Goal: Task Accomplishment & Management: Use online tool/utility

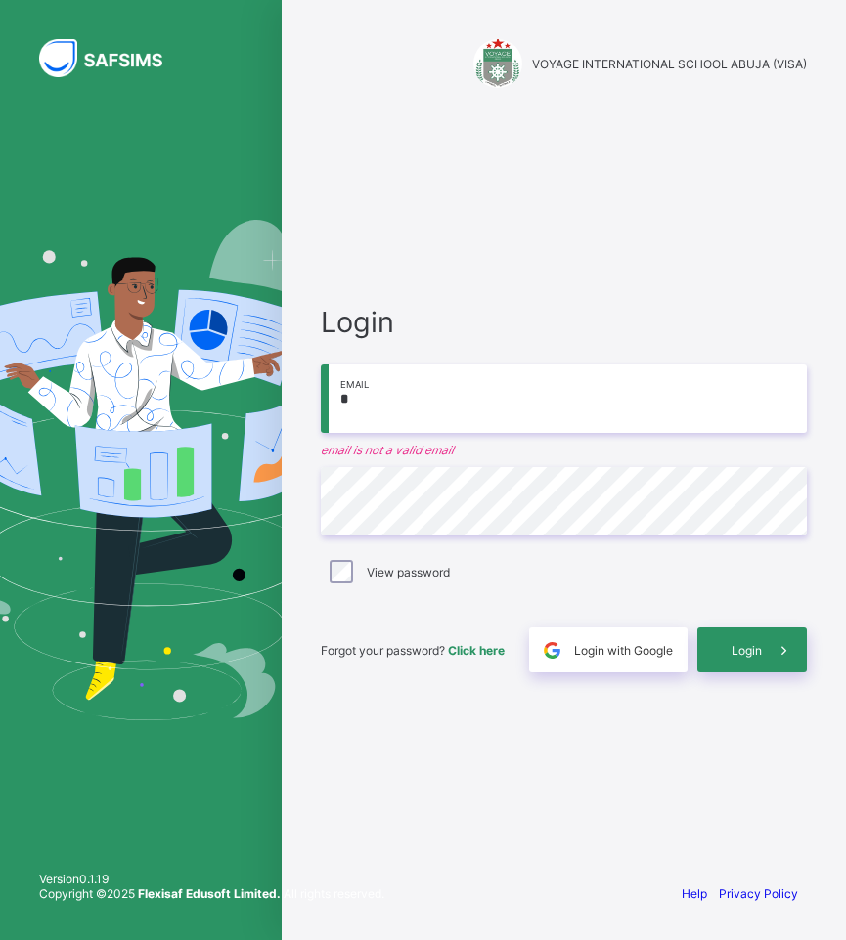
type input "**********"
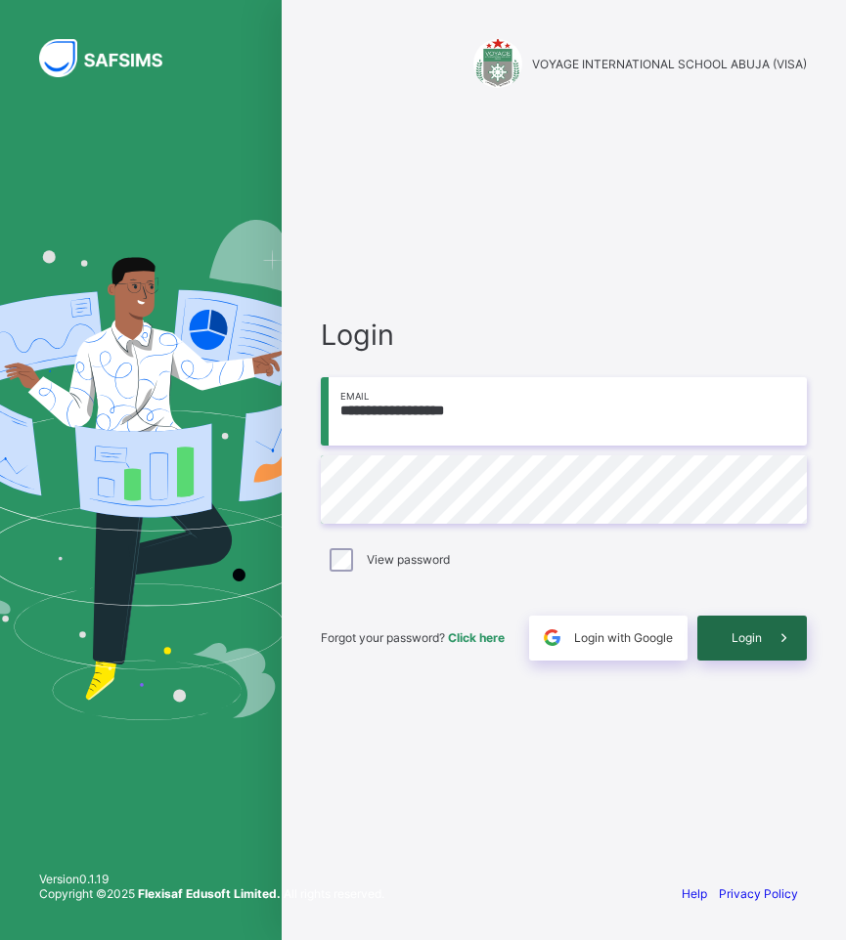
click at [756, 641] on span "Login" at bounding box center [746, 637] width 30 height 15
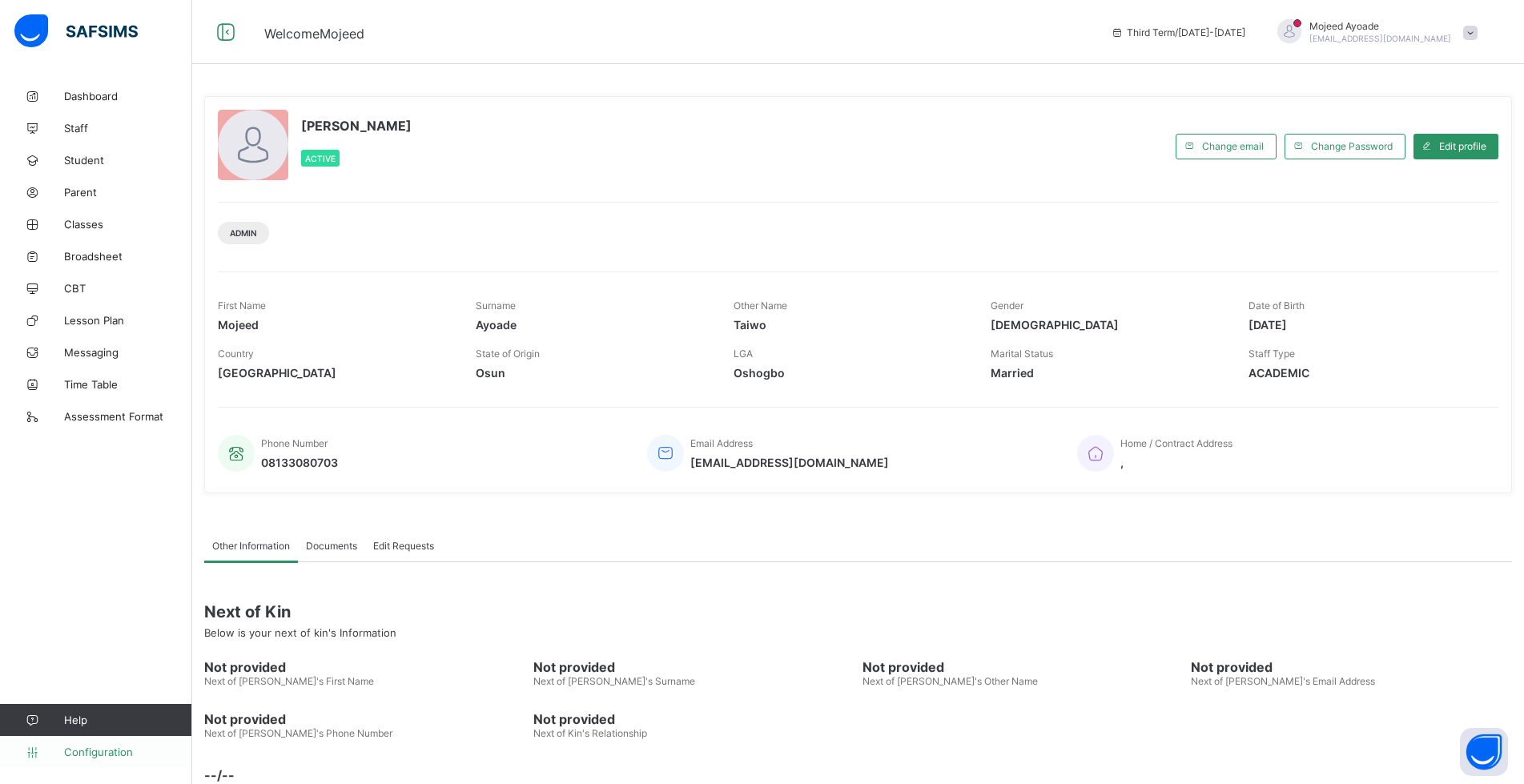
click at [78, 750] on span "Configuration" at bounding box center [127, 752] width 127 height 13
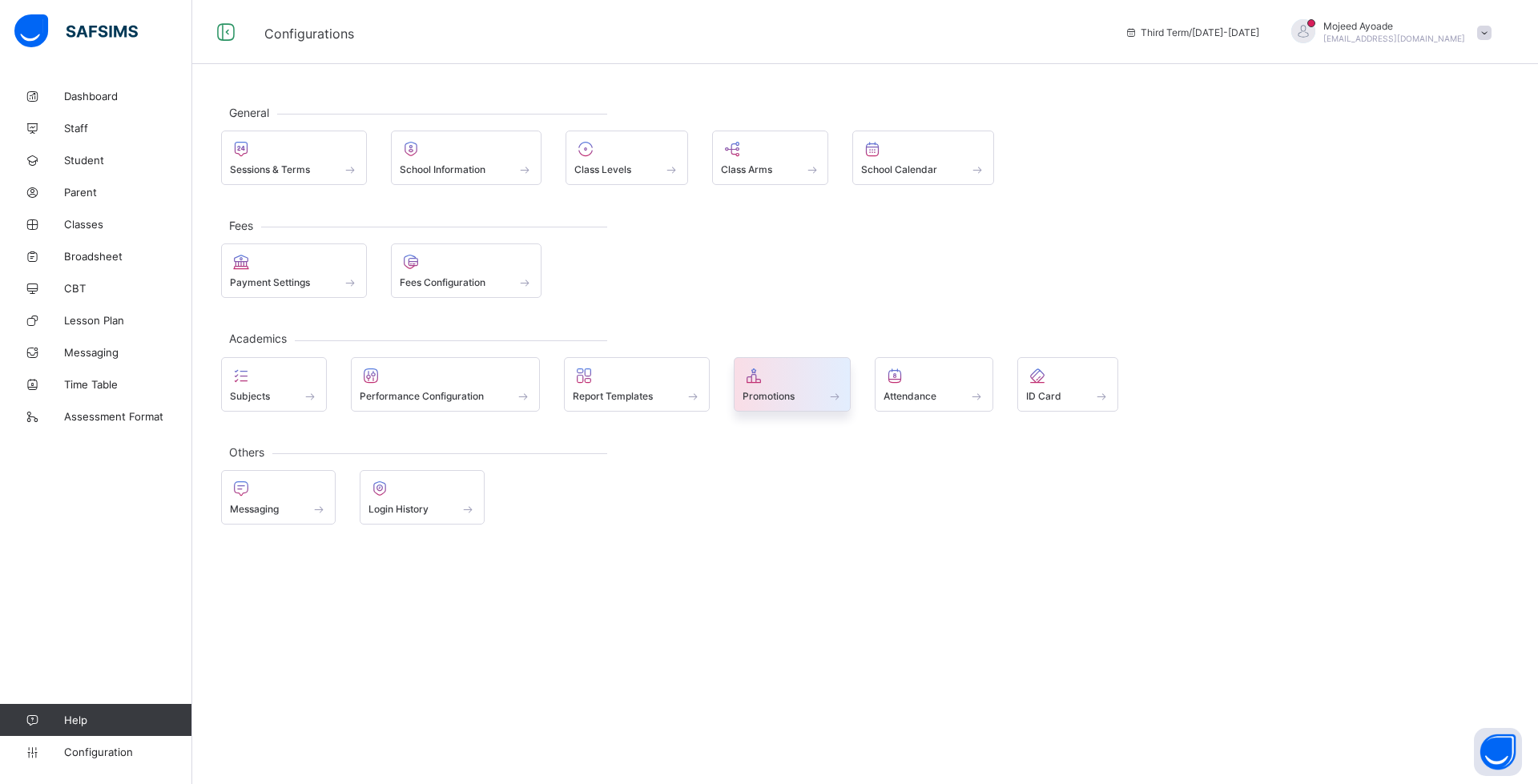
click at [692, 377] on div at bounding box center [792, 375] width 100 height 19
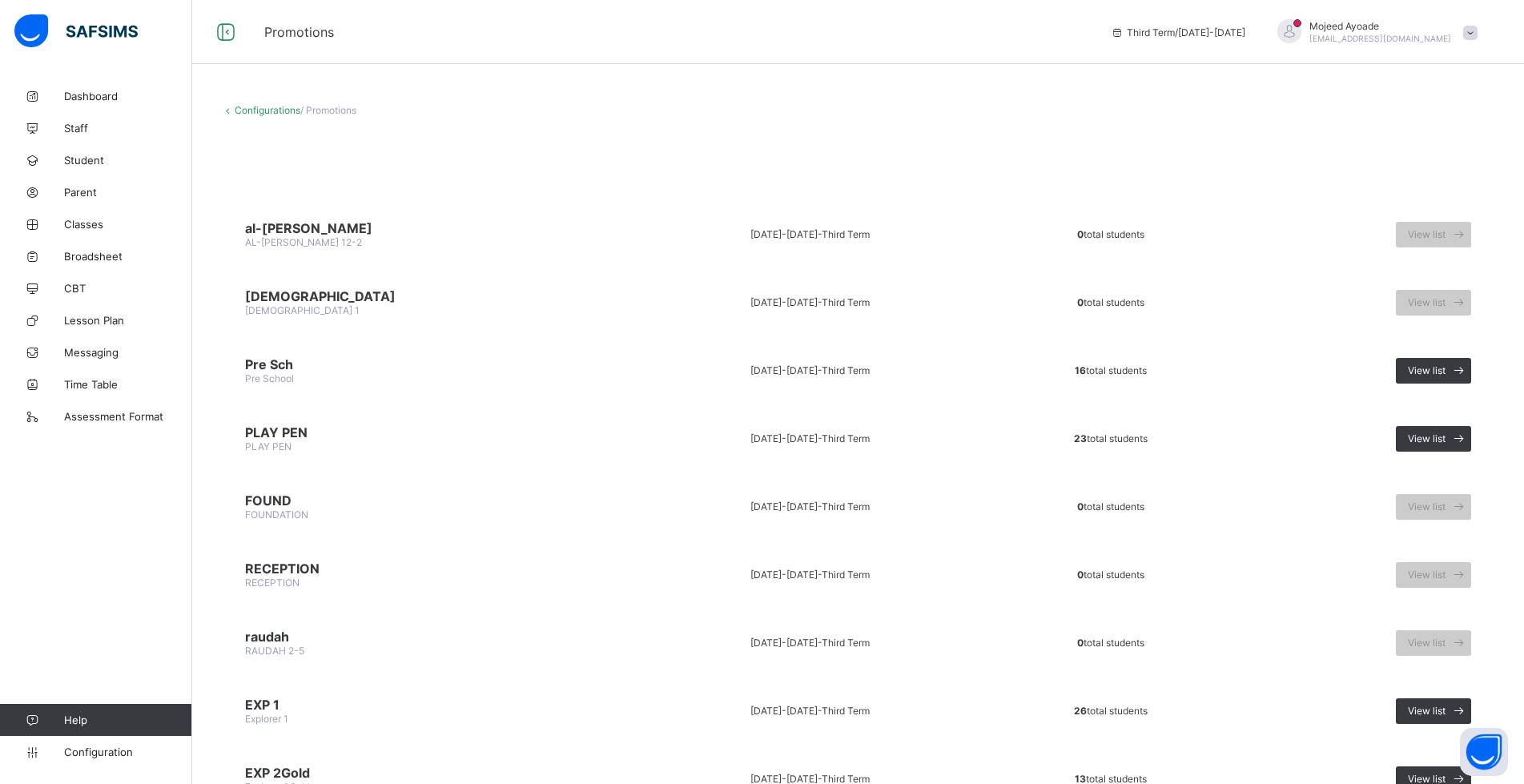
click at [692, 116] on div "Configurations / Promotions" at bounding box center [858, 110] width 1274 height 12
click at [692, 150] on span at bounding box center [858, 143] width 1274 height 24
click at [692, 155] on span at bounding box center [858, 143] width 1274 height 24
click at [692, 133] on span at bounding box center [858, 143] width 1274 height 24
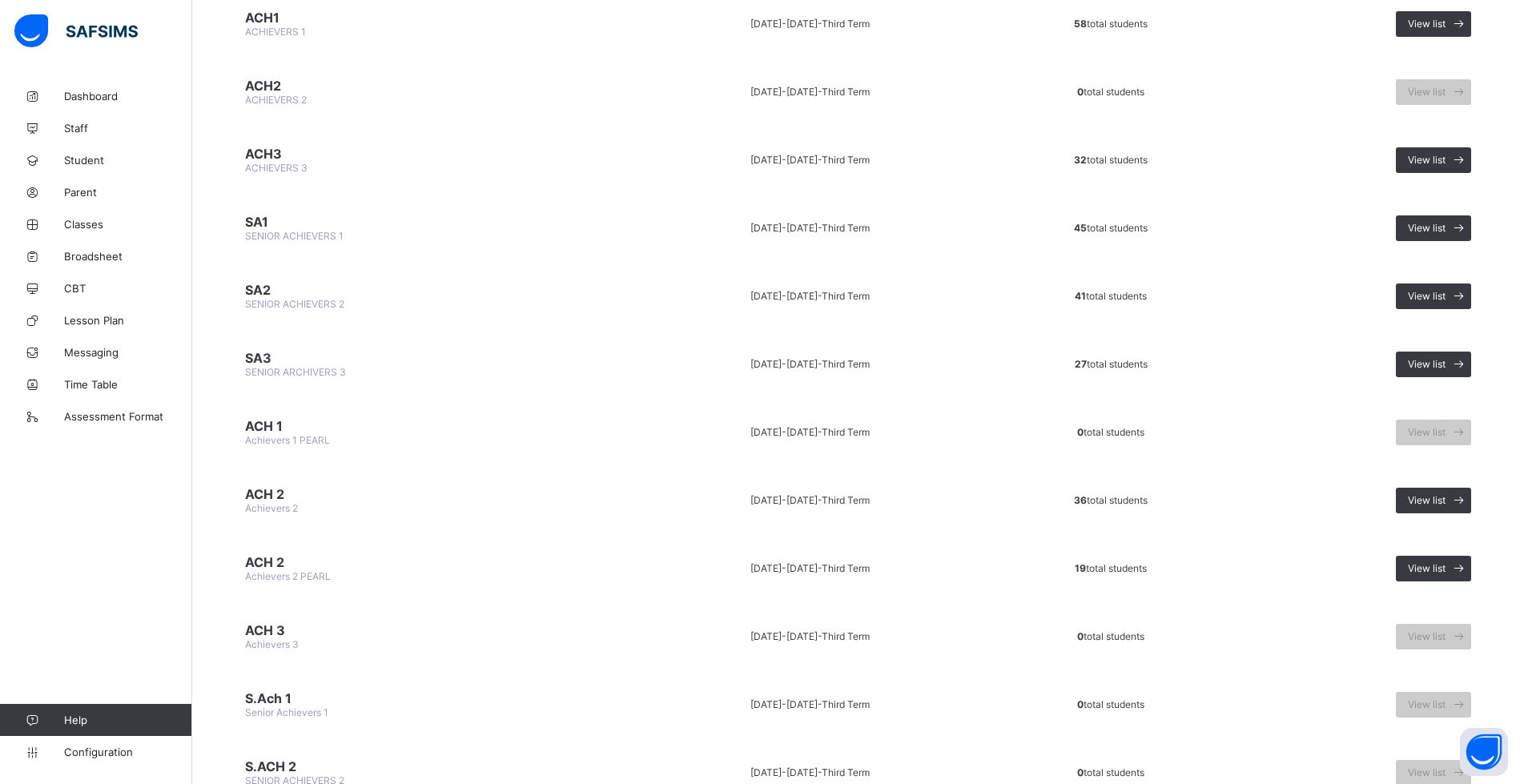
scroll to position [1282, 0]
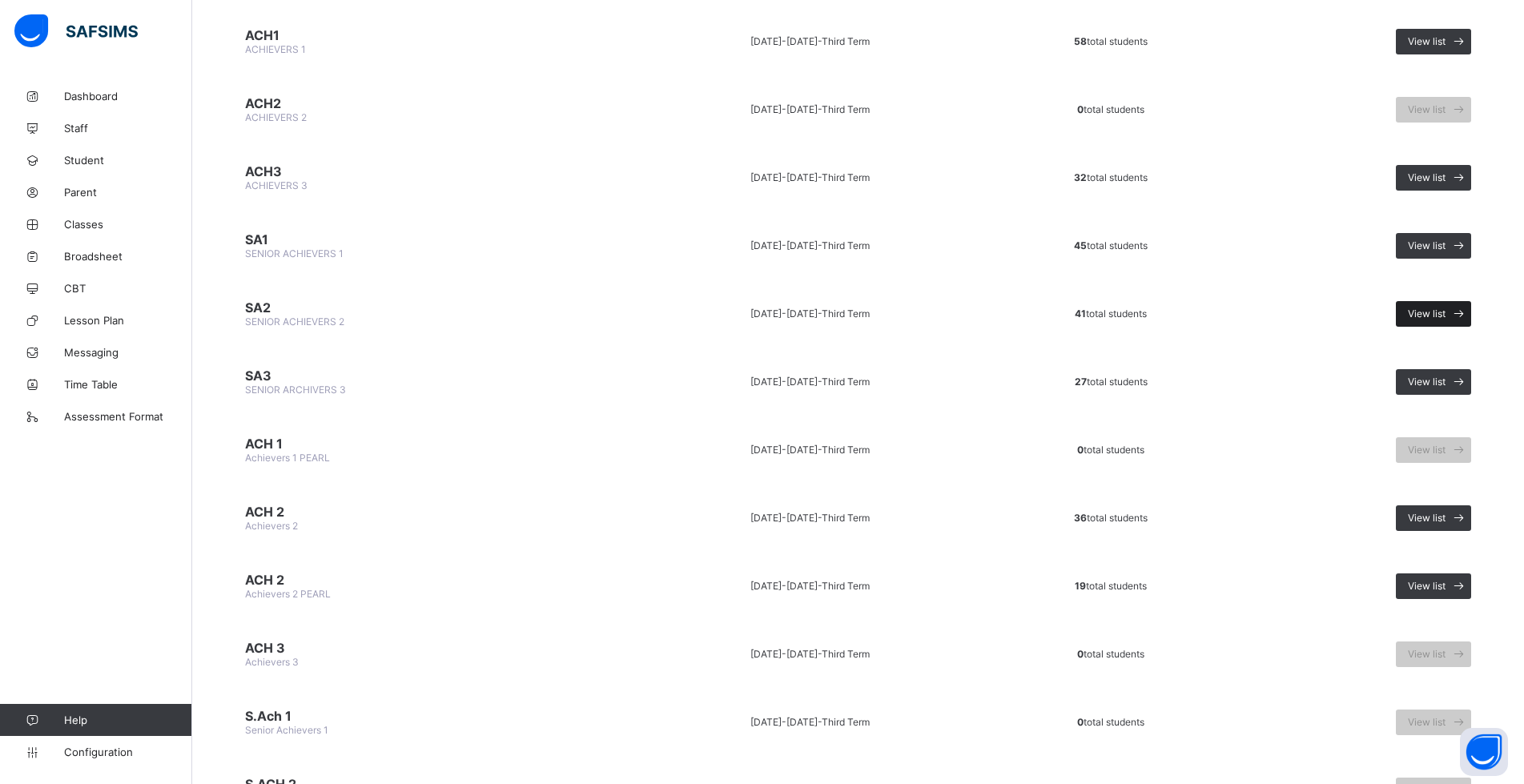
click at [692, 313] on span "View list" at bounding box center [1426, 313] width 38 height 12
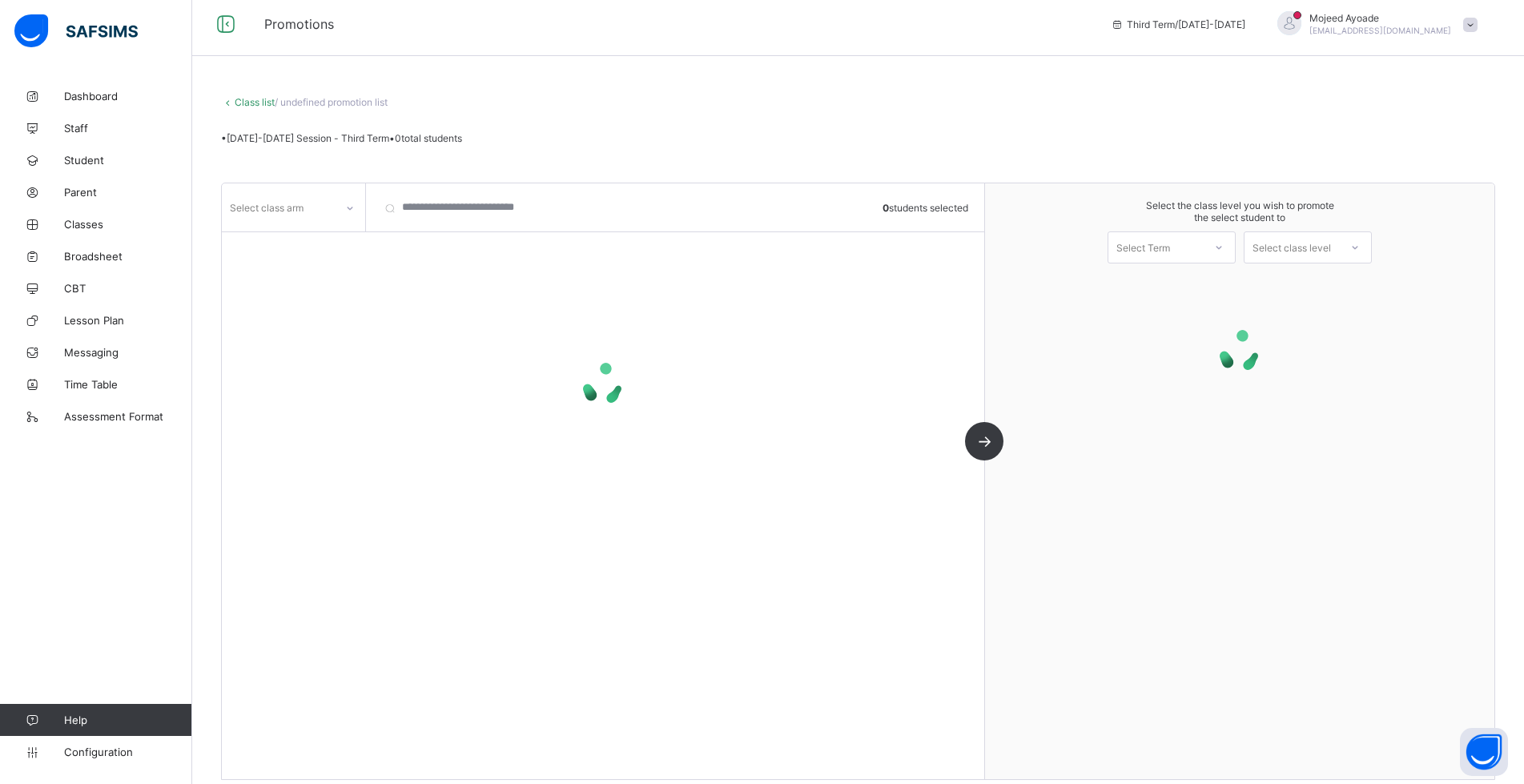
scroll to position [23, 0]
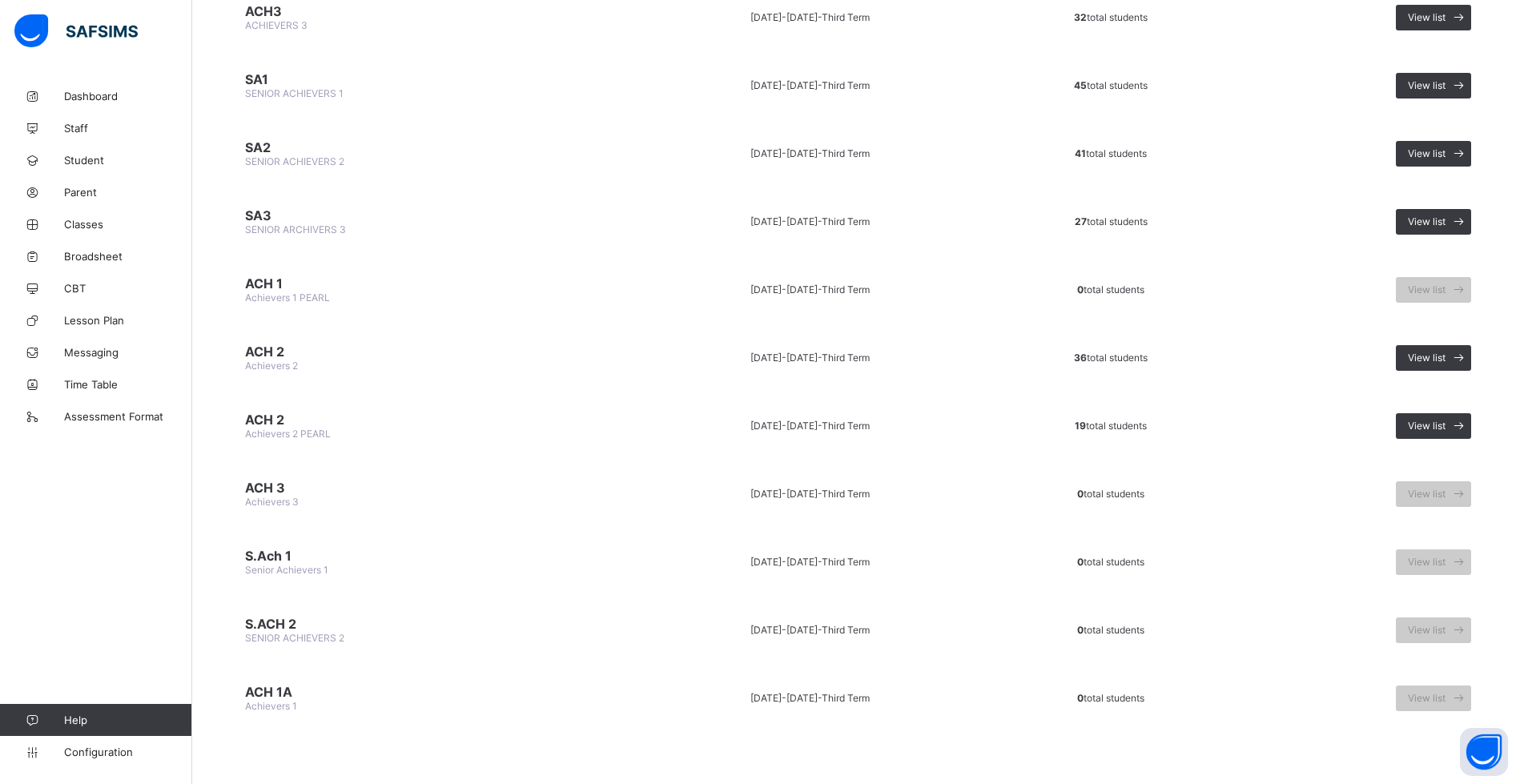
scroll to position [1362, 0]
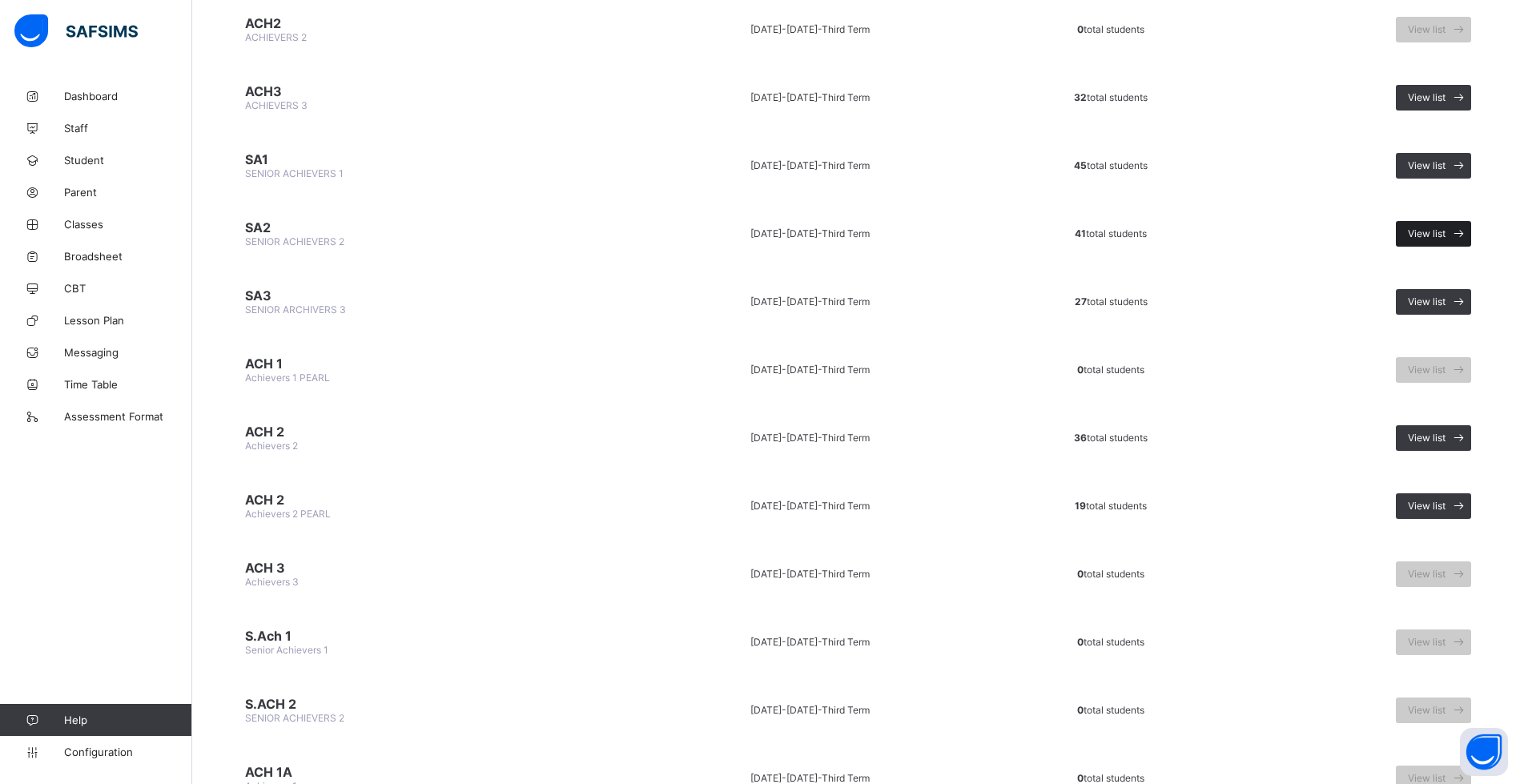
click at [692, 229] on span "View list" at bounding box center [1426, 233] width 38 height 12
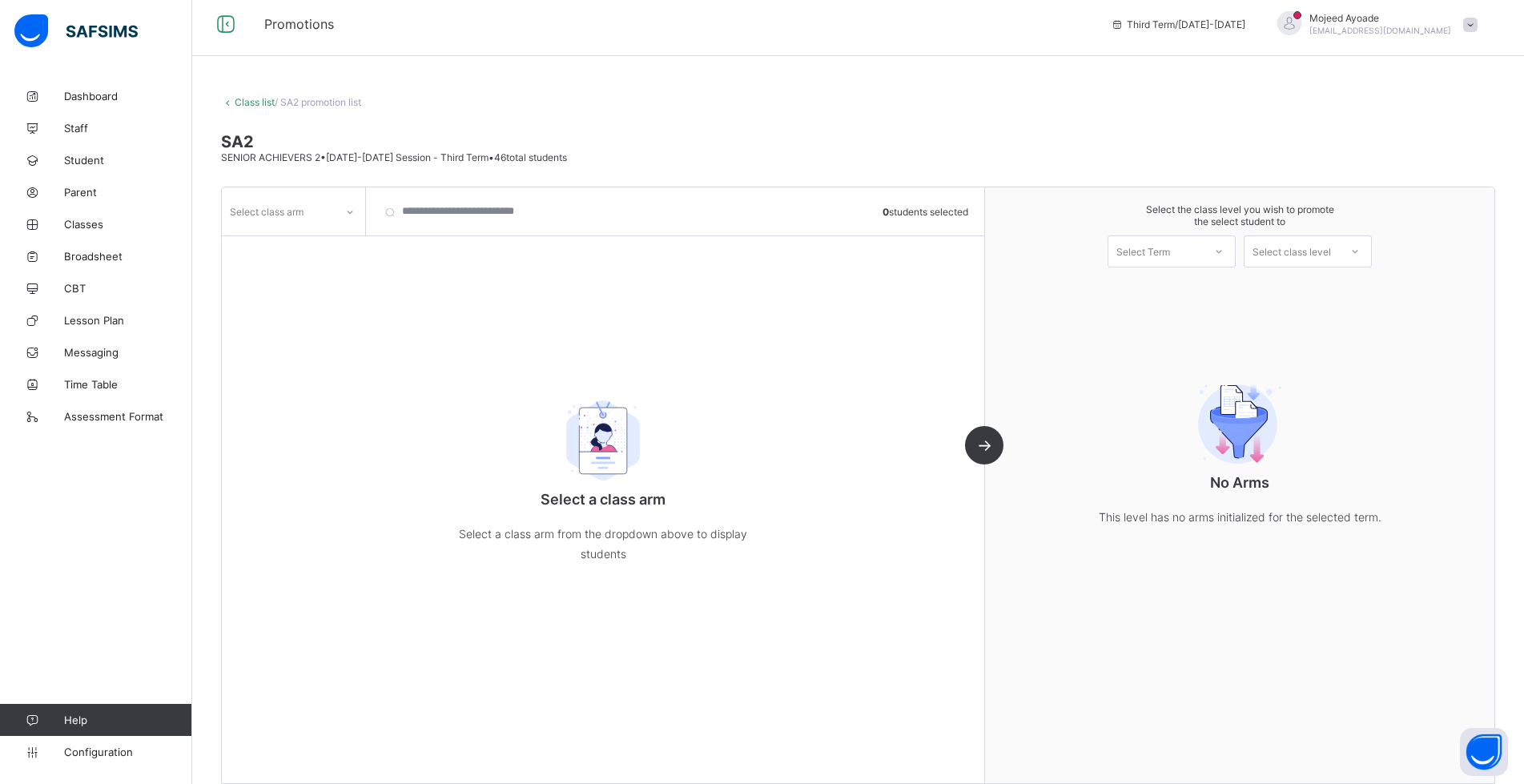
scroll to position [23, 0]
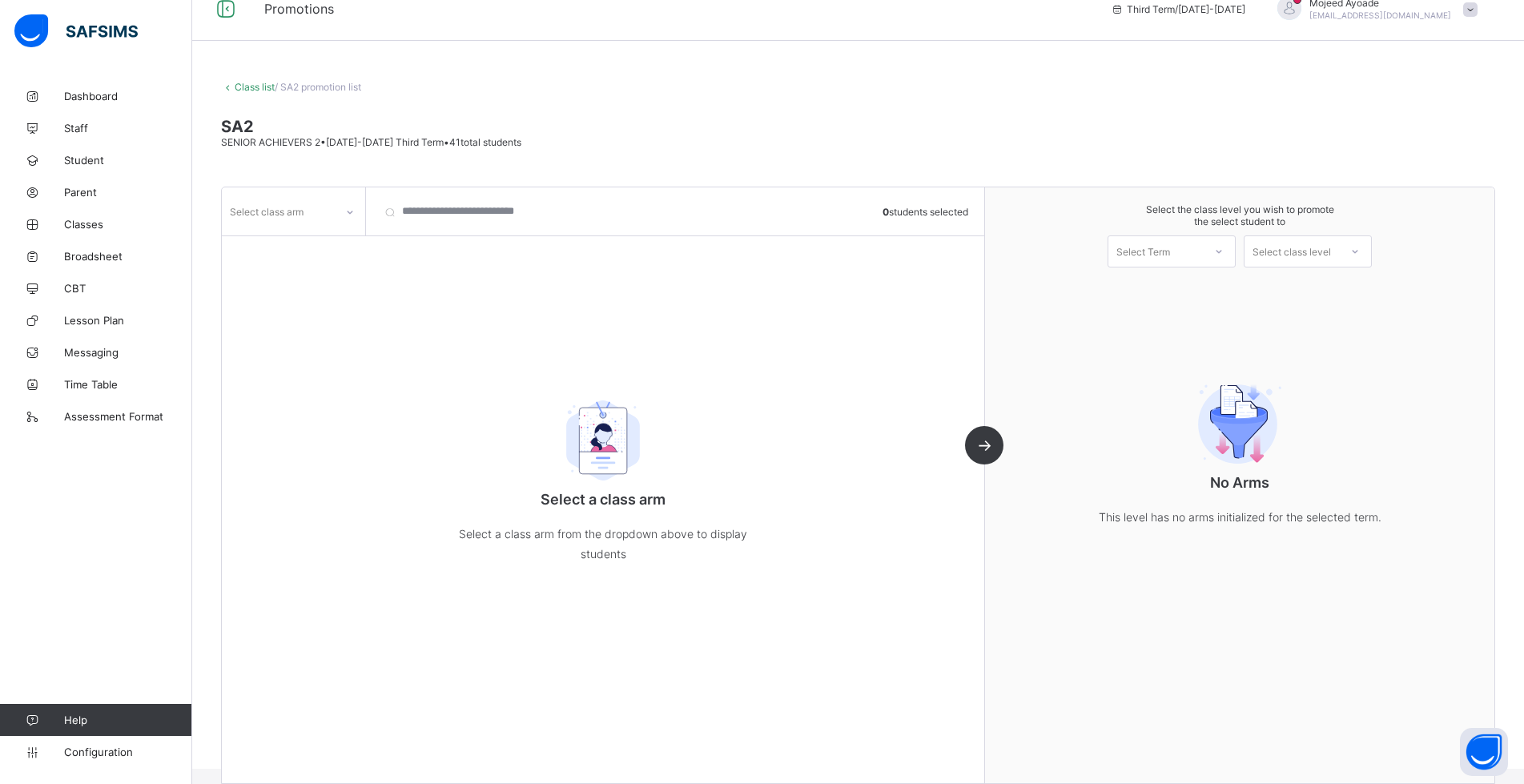
click at [347, 215] on icon at bounding box center [350, 212] width 10 height 16
click at [293, 301] on div "DIAMOND" at bounding box center [293, 295] width 142 height 25
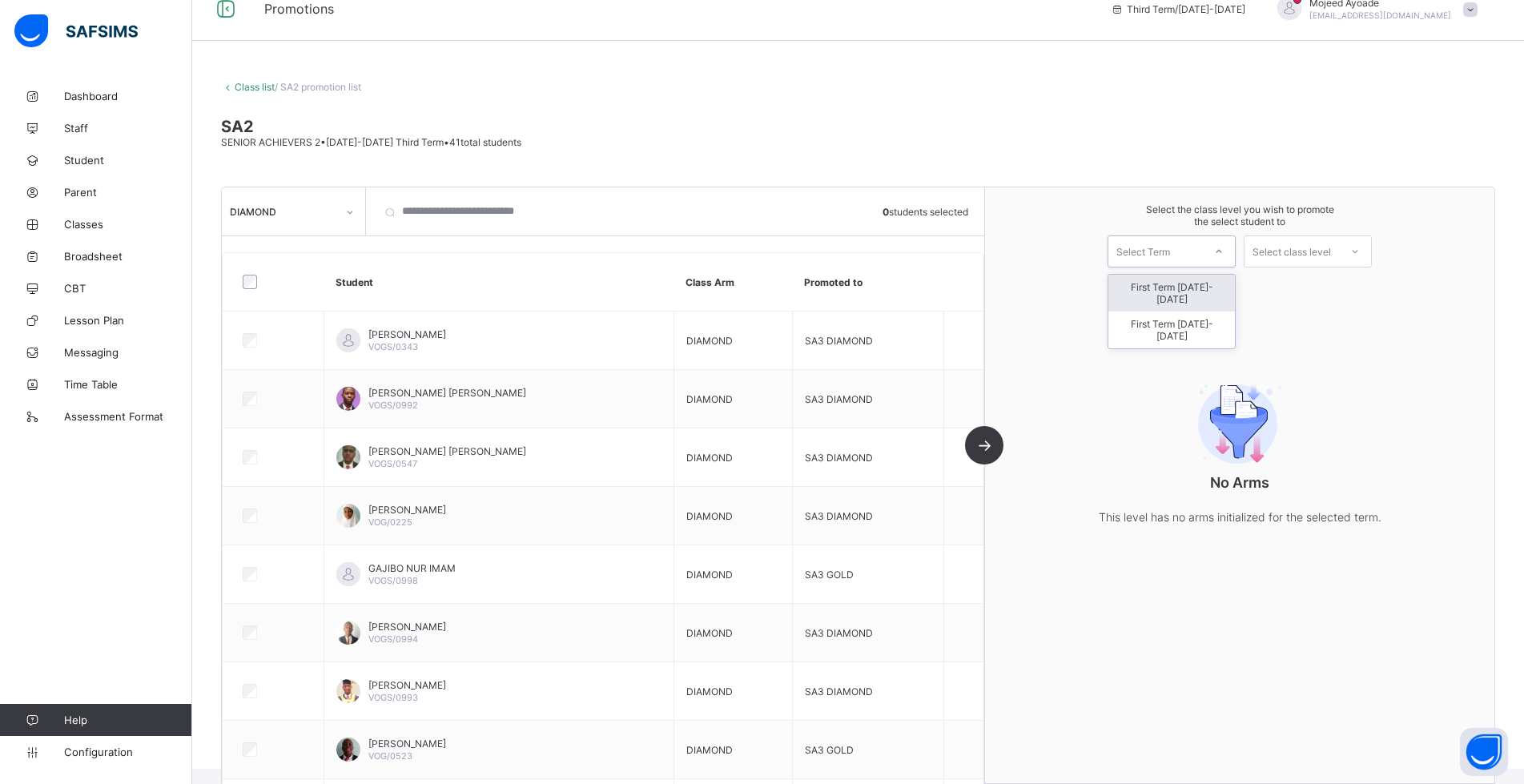
click at [692, 252] on div at bounding box center [1218, 251] width 29 height 27
click at [692, 313] on div "First Term [DATE]-[DATE]" at bounding box center [1172, 329] width 126 height 37
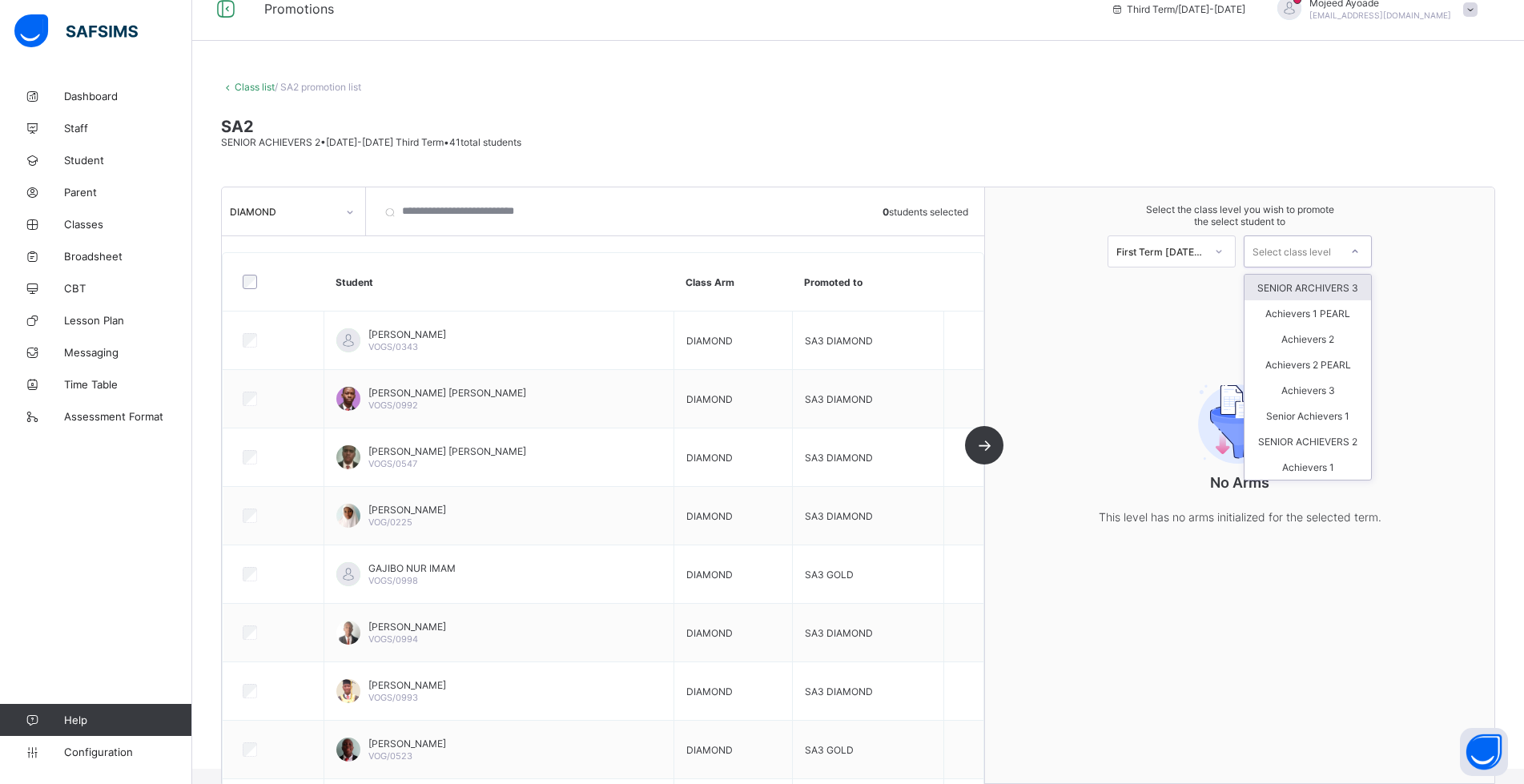
click at [692, 256] on div "Select class level" at bounding box center [1292, 251] width 79 height 32
click at [692, 154] on span at bounding box center [858, 152] width 1274 height 8
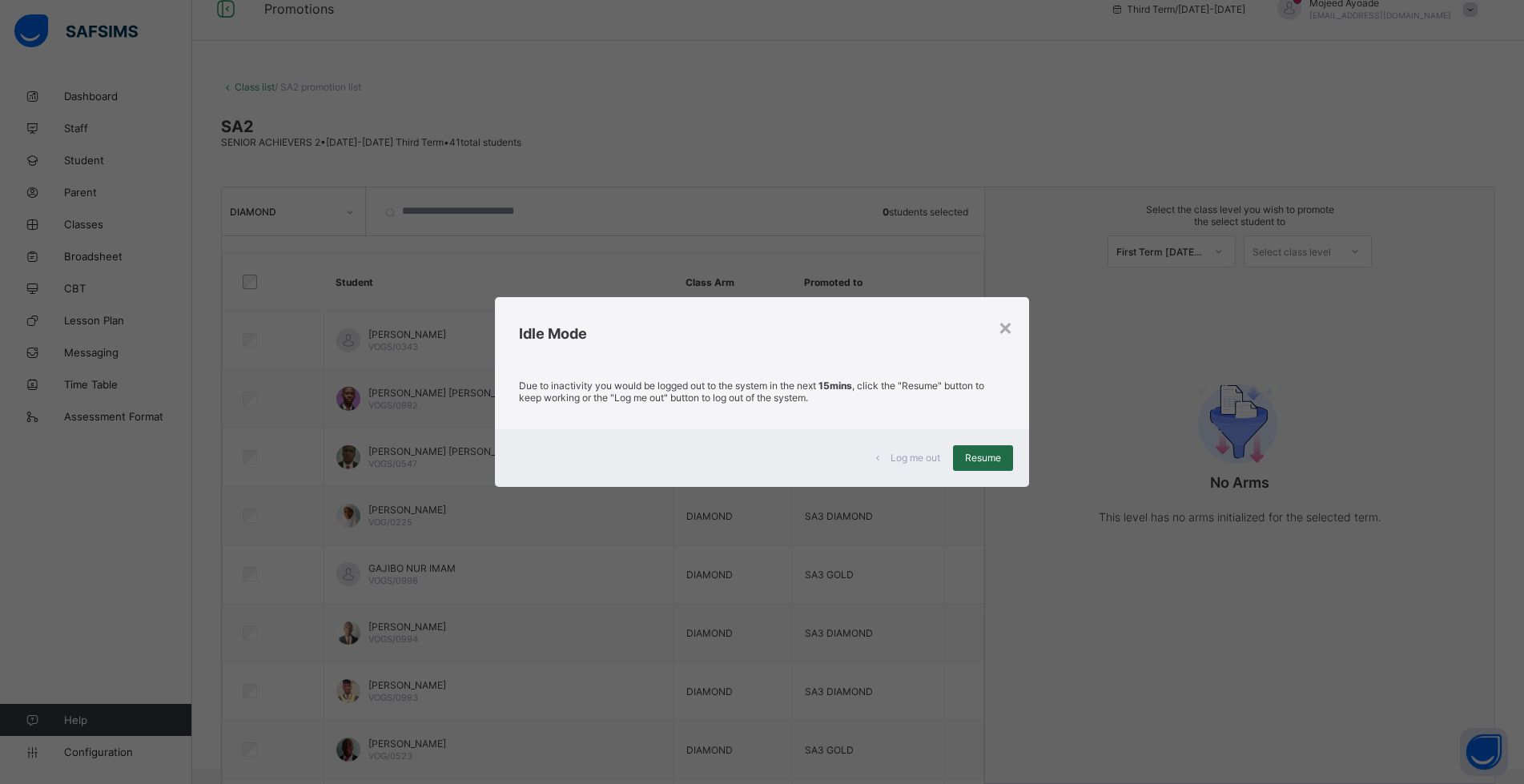
click at [692, 462] on span "Resume" at bounding box center [983, 457] width 36 height 12
